Goal: Information Seeking & Learning: Learn about a topic

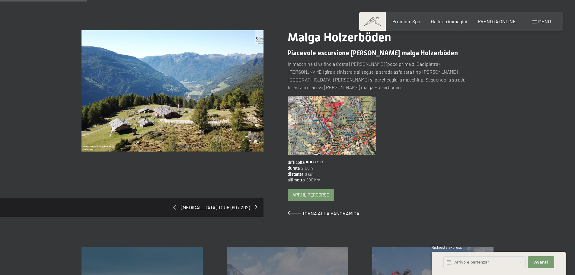
scroll to position [30, 0]
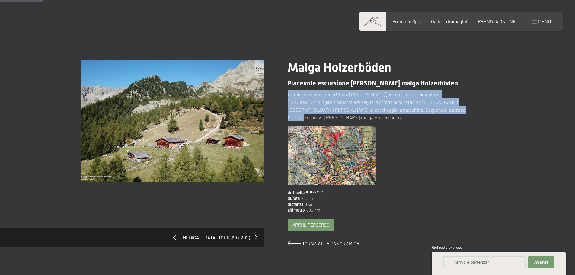
drag, startPoint x: 287, startPoint y: 94, endPoint x: 403, endPoint y: 109, distance: 116.6
click at [403, 109] on p "In macchina si va fino a Costa [PERSON_NAME] (poco prima di Cadipietra). [PERSO…" at bounding box center [378, 105] width 182 height 31
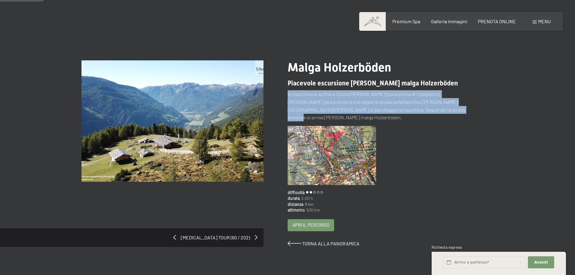
copy p "In macchina si va fino a Costa [PERSON_NAME] (poco prima di Cadipietra). [PERSO…"
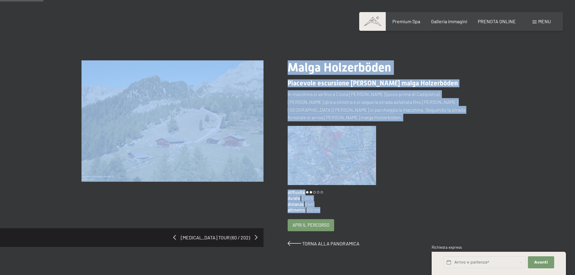
drag, startPoint x: 287, startPoint y: 184, endPoint x: 318, endPoint y: 199, distance: 34.5
click at [318, 199] on div "[MEDICAL_DATA] tour (60 / 202) slide 3 of 4 Malga Holzerböden Piacevole escursi…" at bounding box center [287, 153] width 412 height 186
click at [325, 201] on div "distanza 8 km" at bounding box center [378, 204] width 182 height 6
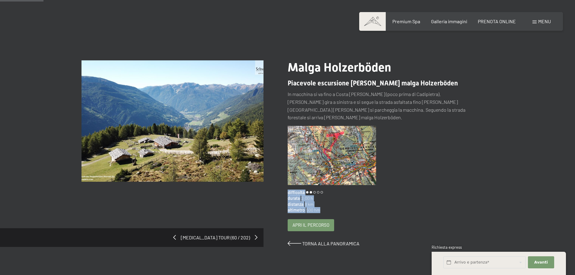
drag, startPoint x: 319, startPoint y: 202, endPoint x: 288, endPoint y: 185, distance: 34.9
click at [288, 189] on div "difficoltà durata 2:00 h distanza 8 km altimetro 500 hm" at bounding box center [378, 201] width 182 height 24
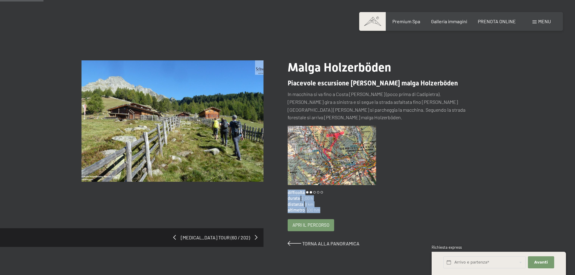
copy div "difficoltà durata 2:00 h distanza 8 km altimetro 500 hm"
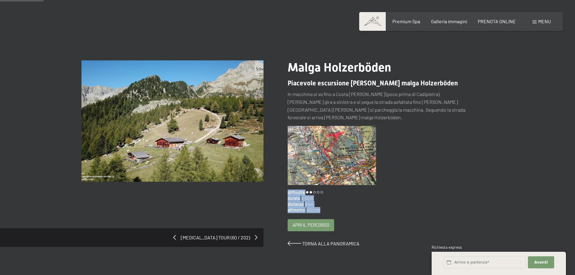
click at [430, 195] on div "durata 2:00 h" at bounding box center [378, 198] width 182 height 6
click at [312, 221] on span "Apri il percorso" at bounding box center [310, 224] width 37 height 6
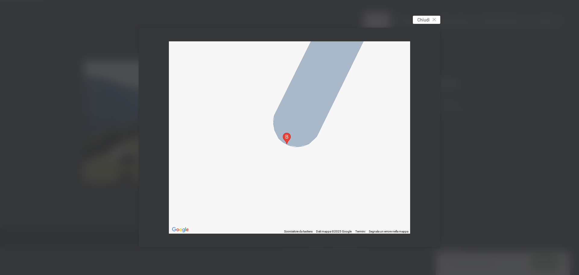
click at [434, 21] on icon at bounding box center [434, 19] width 3 height 3
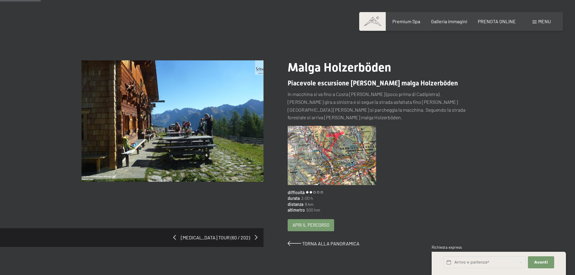
click at [328, 143] on img at bounding box center [331, 155] width 89 height 59
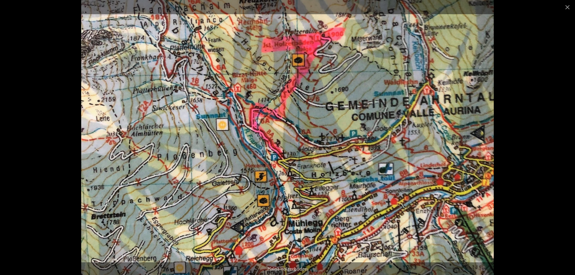
scroll to position [0, 0]
click at [357, 137] on img at bounding box center [287, 137] width 412 height 275
click at [567, 8] on button "Close gallery" at bounding box center [566, 7] width 15 height 14
